Goal: Information Seeking & Learning: Understand process/instructions

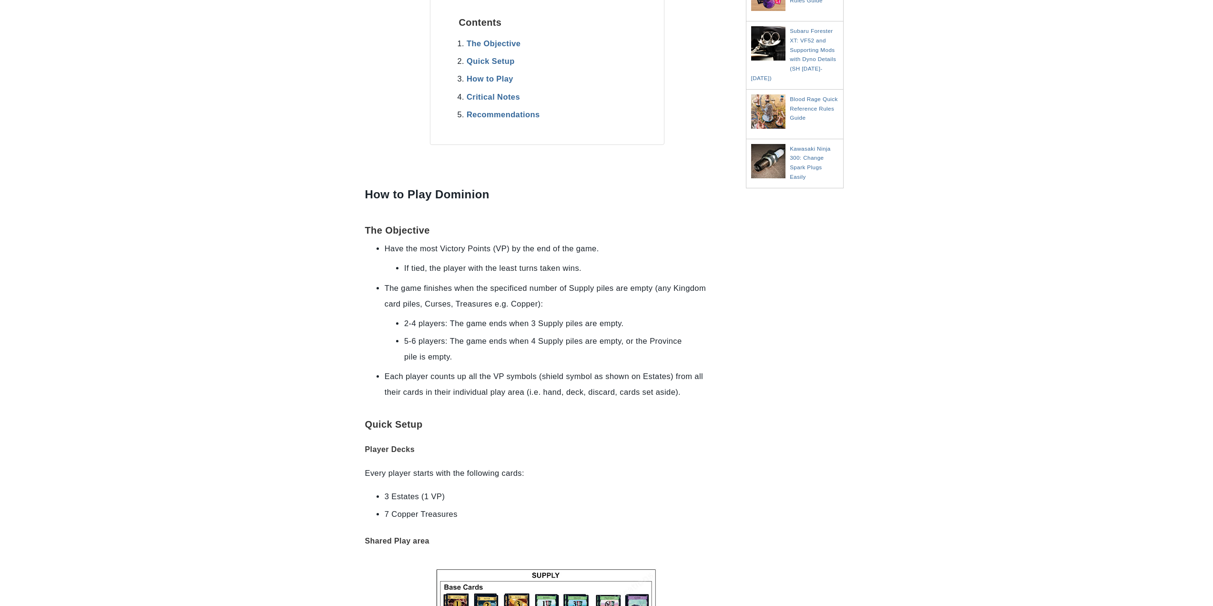
scroll to position [334, 0]
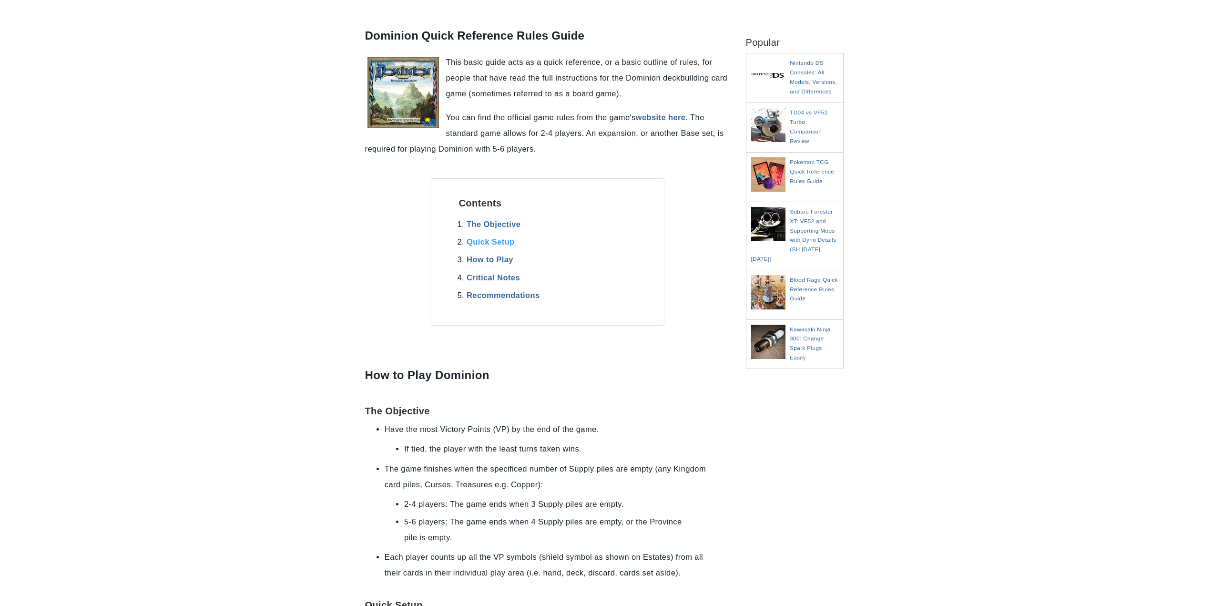
click at [506, 239] on link "Quick Setup" at bounding box center [491, 241] width 48 height 9
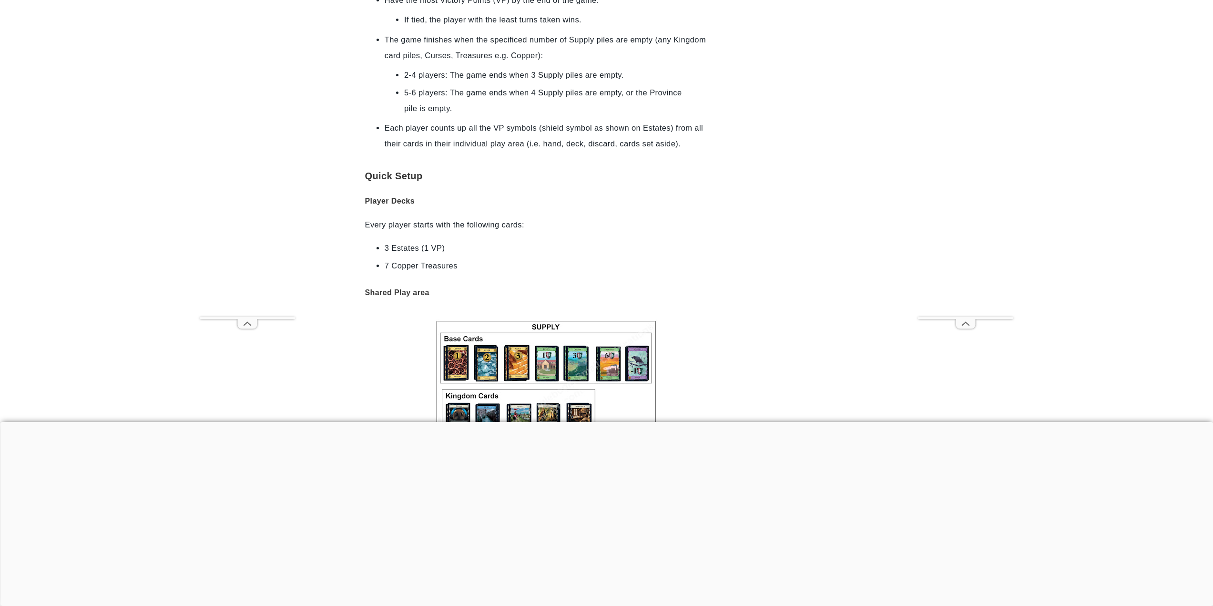
scroll to position [728, 0]
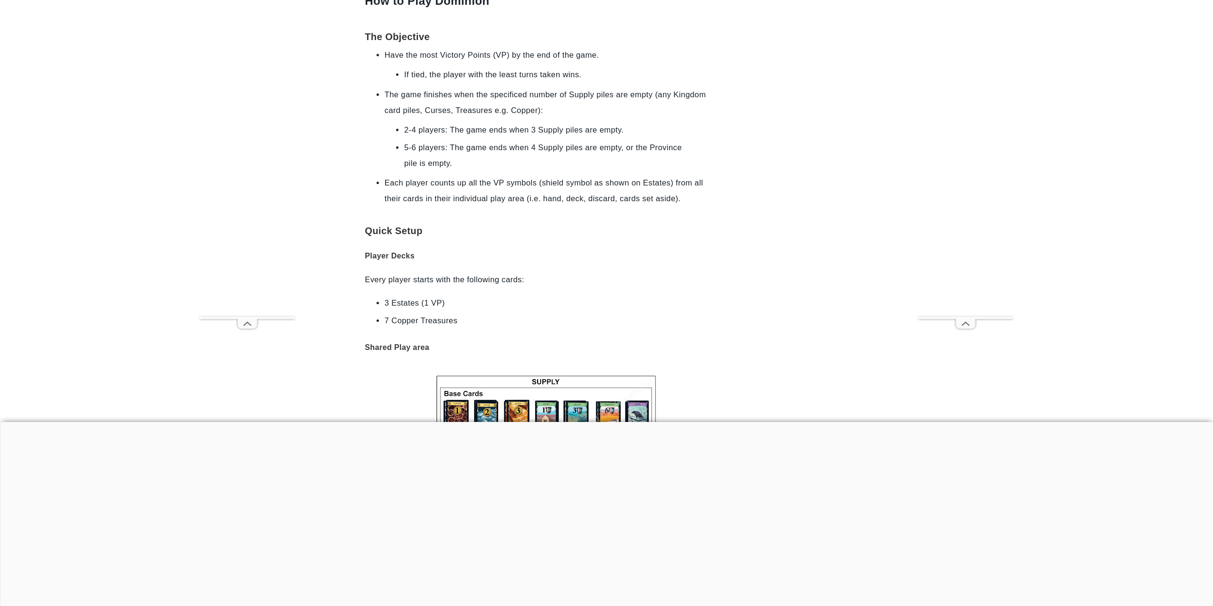
scroll to position [524, 0]
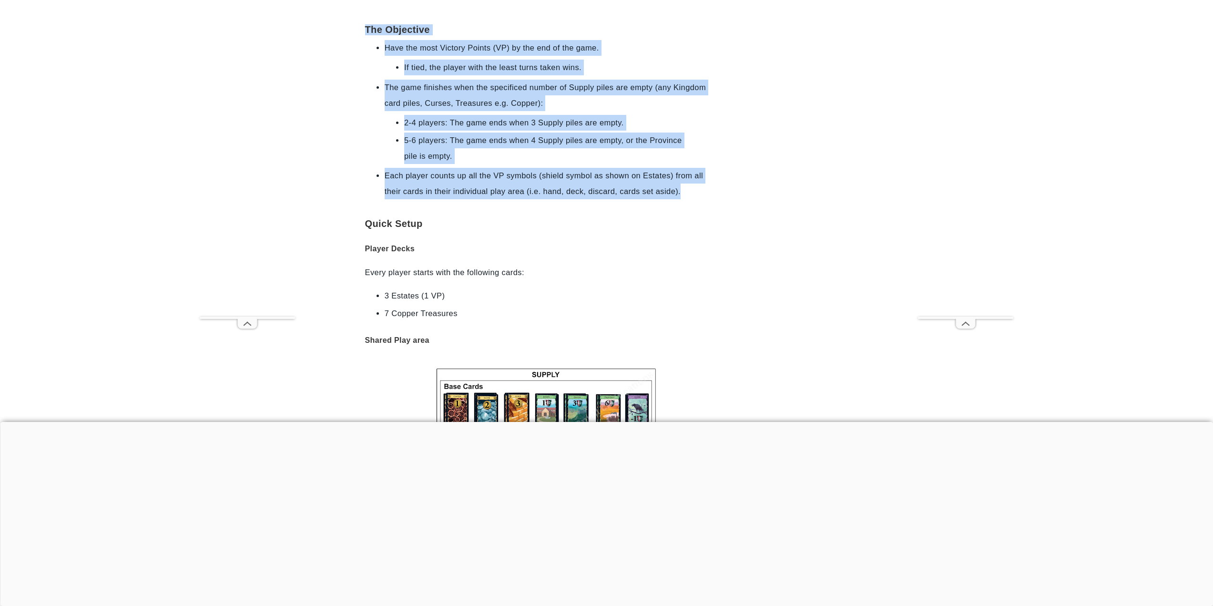
drag, startPoint x: 368, startPoint y: 21, endPoint x: 691, endPoint y: 191, distance: 365.2
copy div "The Objective Have the most Victory Points (VP) by the end of the game. If tied…"
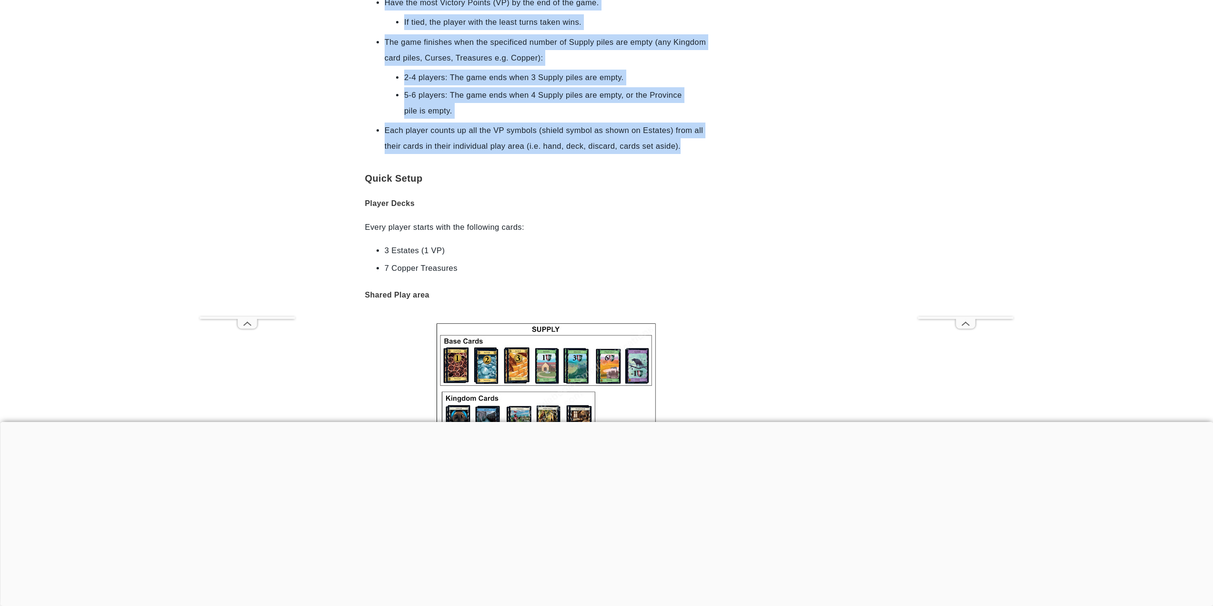
scroll to position [572, 0]
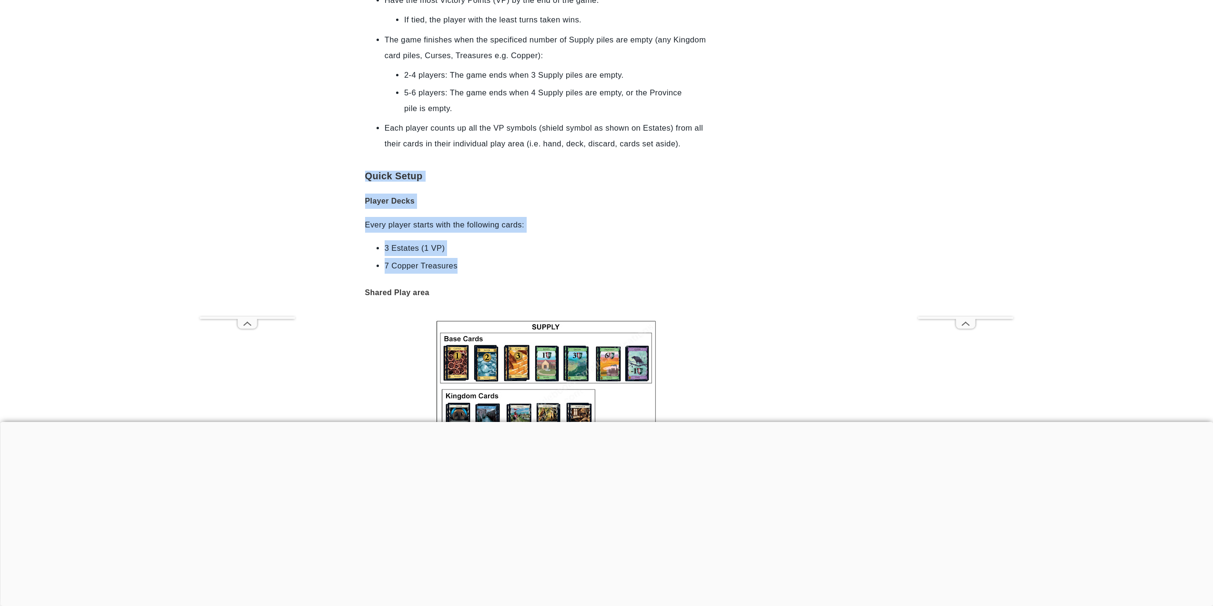
drag, startPoint x: 368, startPoint y: 173, endPoint x: 510, endPoint y: 262, distance: 167.7
copy div "Quick Setup Player Decks Every player starts with the following cards: 3 Estate…"
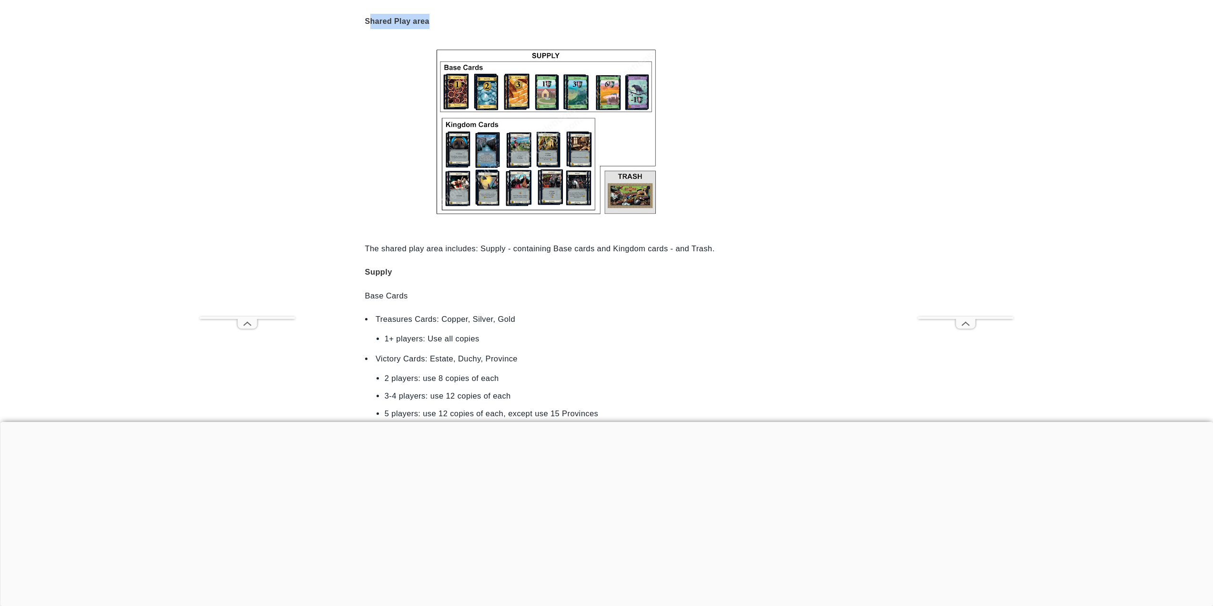
scroll to position [837, 0]
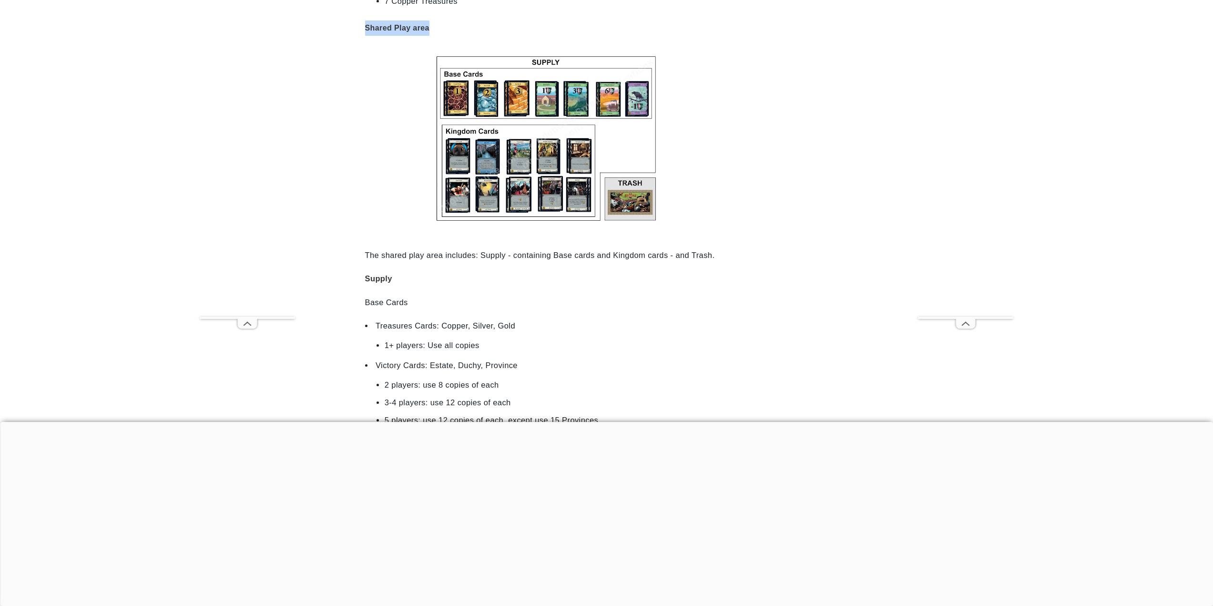
drag, startPoint x: 440, startPoint y: 9, endPoint x: 364, endPoint y: 21, distance: 76.7
copy h3 "Shared Play area"
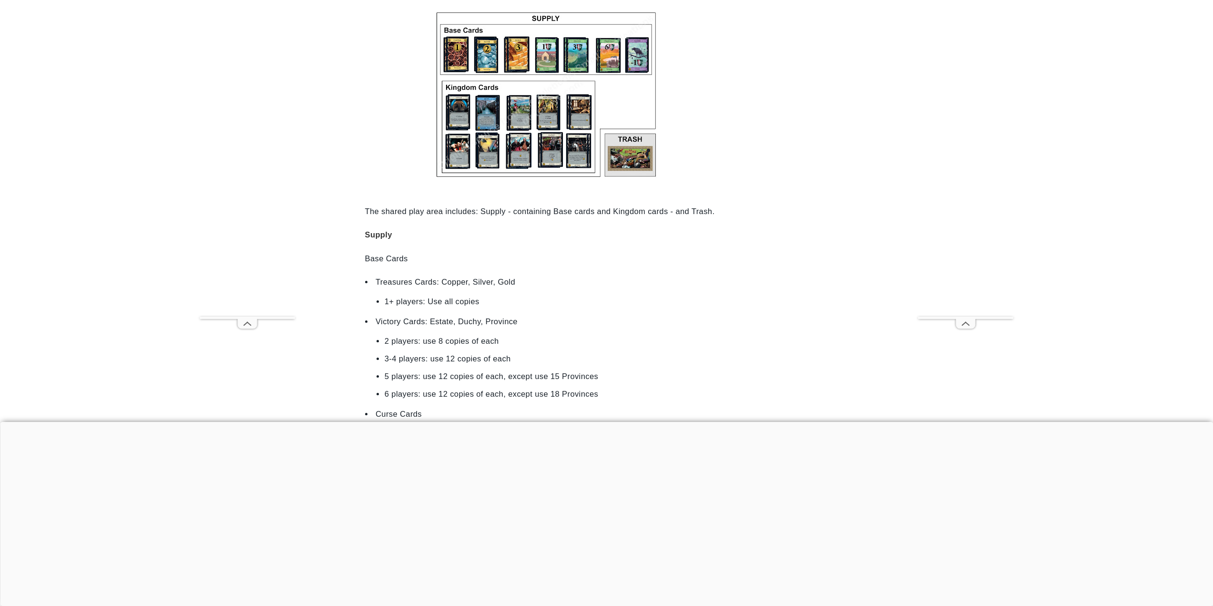
scroll to position [884, 0]
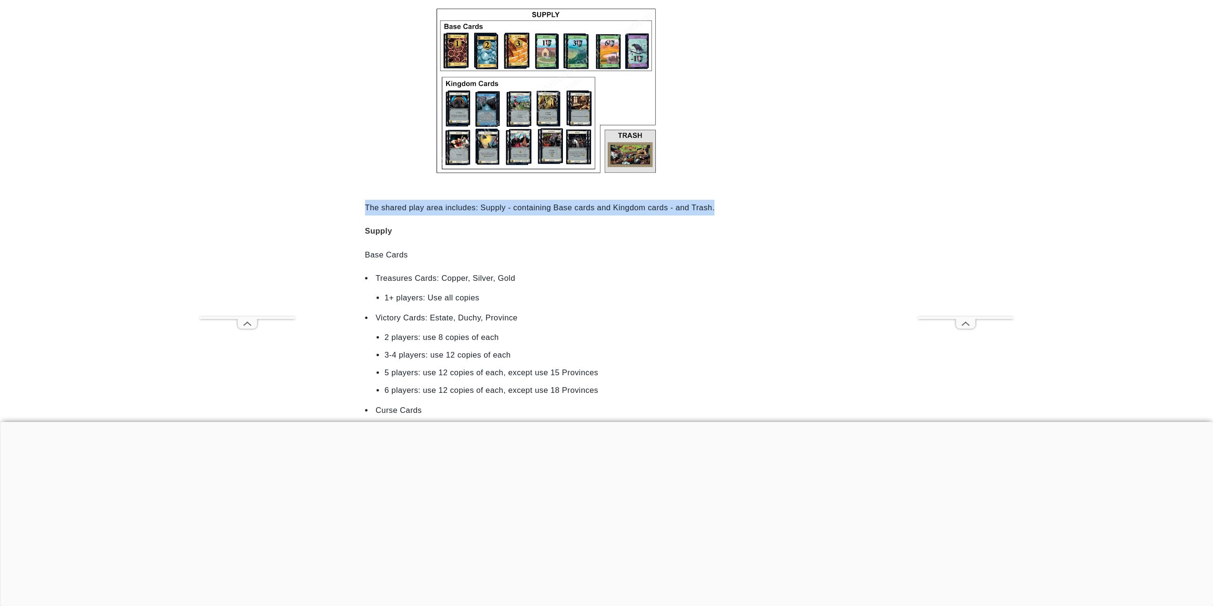
drag, startPoint x: 735, startPoint y: 205, endPoint x: 370, endPoint y: 203, distance: 365.6
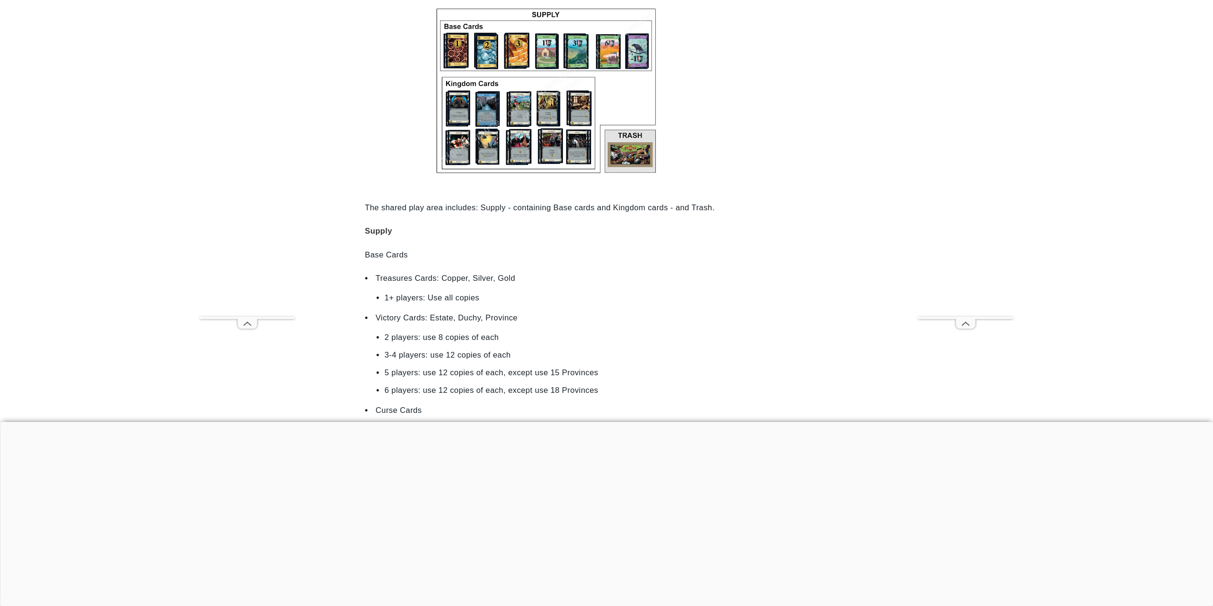
click at [419, 228] on h4 "Supply" at bounding box center [547, 231] width 364 height 16
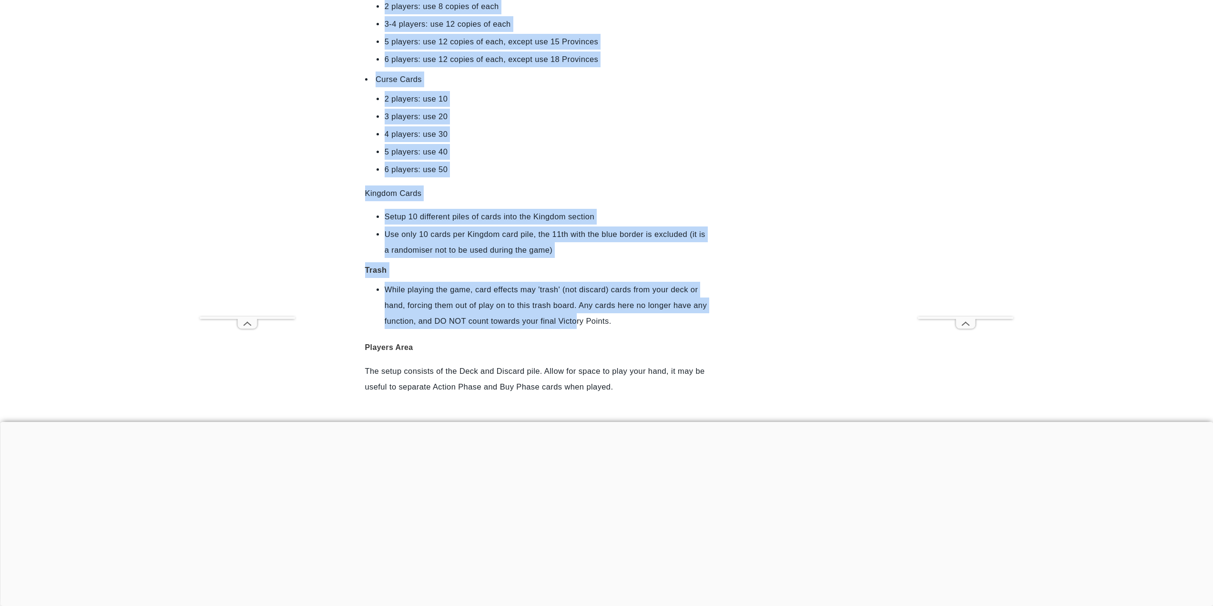
scroll to position [1218, 0]
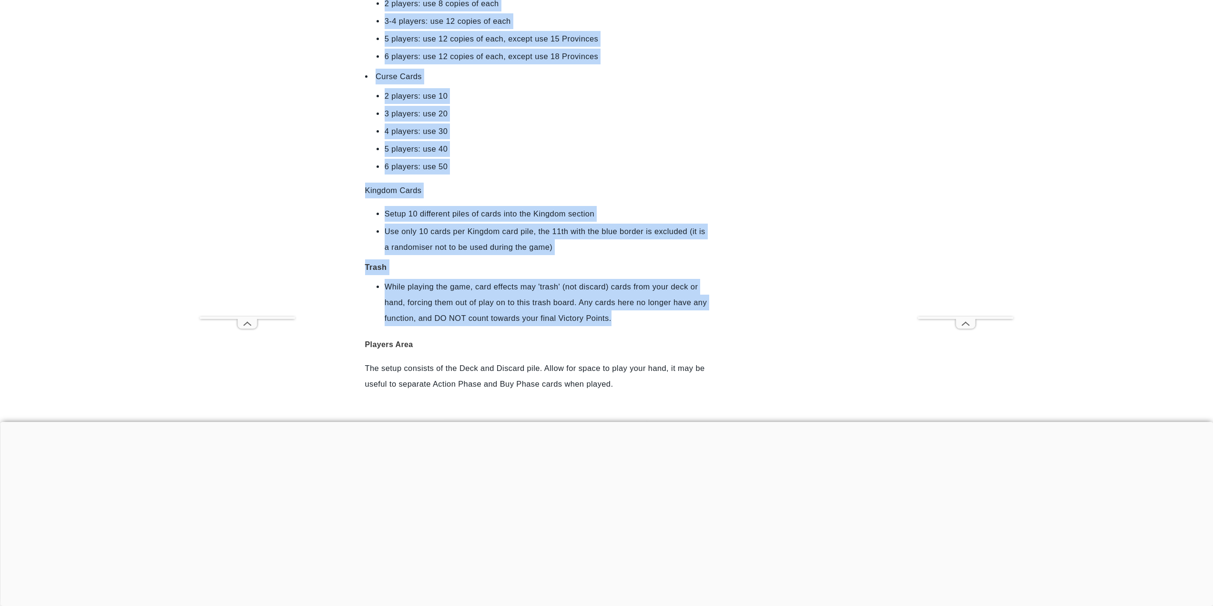
drag, startPoint x: 369, startPoint y: 207, endPoint x: 630, endPoint y: 318, distance: 283.7
click at [630, 318] on div "This basic guide acts as a quick reference, or a basic outline of rules, for pe…" at bounding box center [547, 532] width 364 height 3106
copy div "The shared play area includes: Supply - containing Base cards and Kingdom cards…"
click at [710, 294] on li "While playing the game, card effects may 'trash' (not discard) cards from your …" at bounding box center [547, 302] width 325 height 47
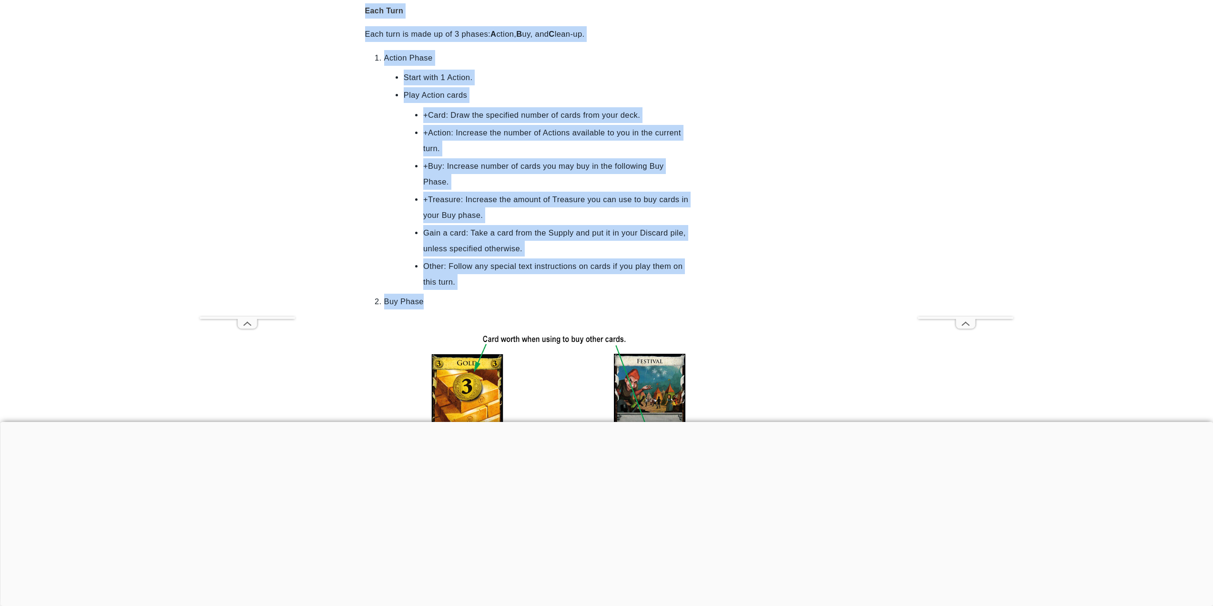
scroll to position [1933, 0]
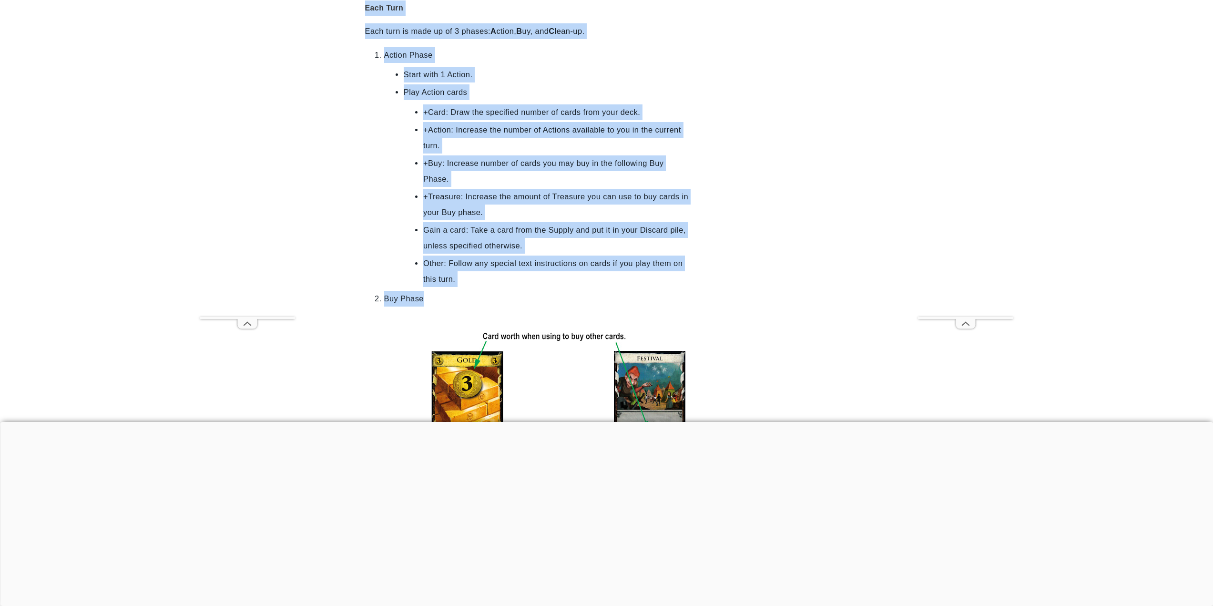
drag, startPoint x: 364, startPoint y: 132, endPoint x: 547, endPoint y: 301, distance: 249.6
copy div "How to Play Game Start Each player starts with a deck of 10 cards: 3 Estates, 7…"
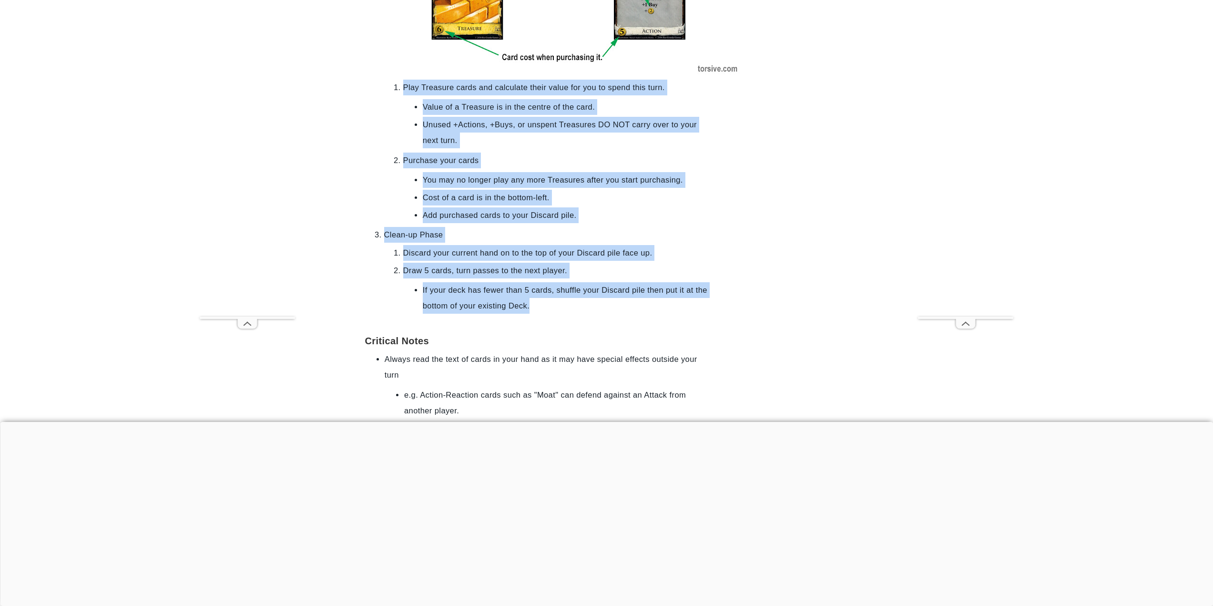
scroll to position [2362, 0]
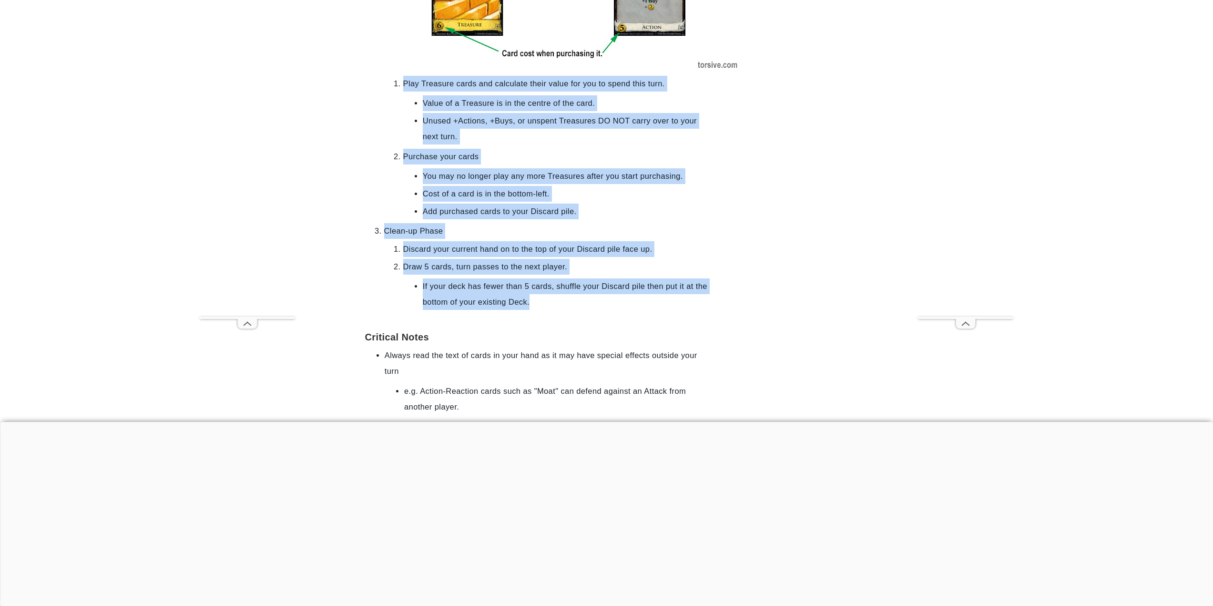
drag, startPoint x: 395, startPoint y: 226, endPoint x: 579, endPoint y: 304, distance: 199.3
copy ol "Play Treasure cards and calculate their value for you to spend this turn. Value…"
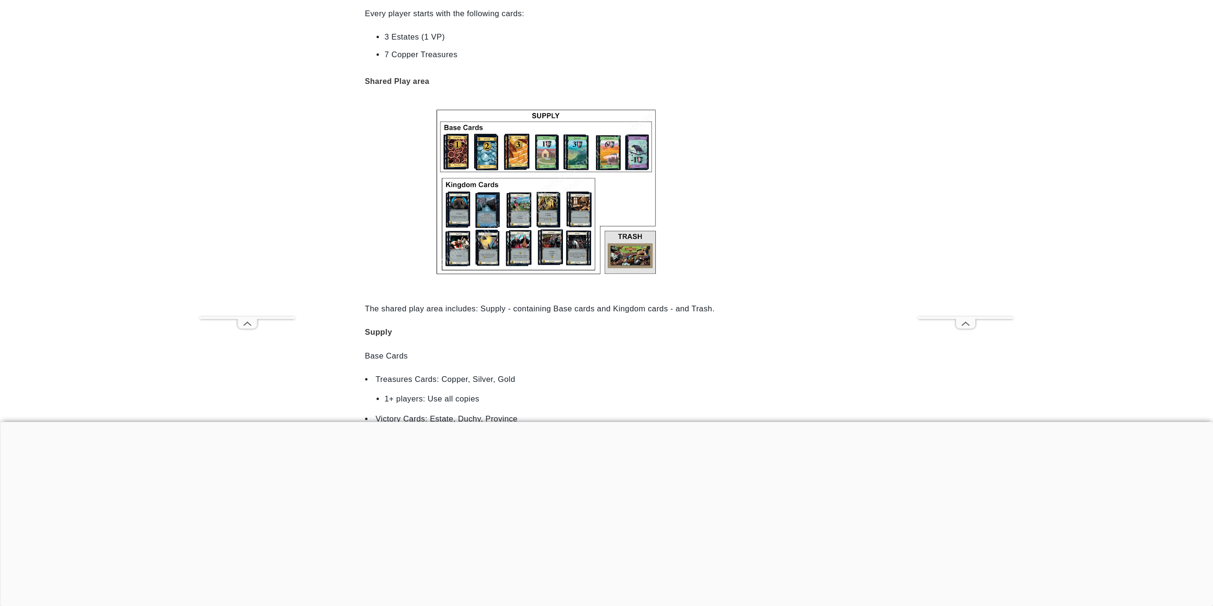
scroll to position [1096, 0]
